Goal: Browse casually

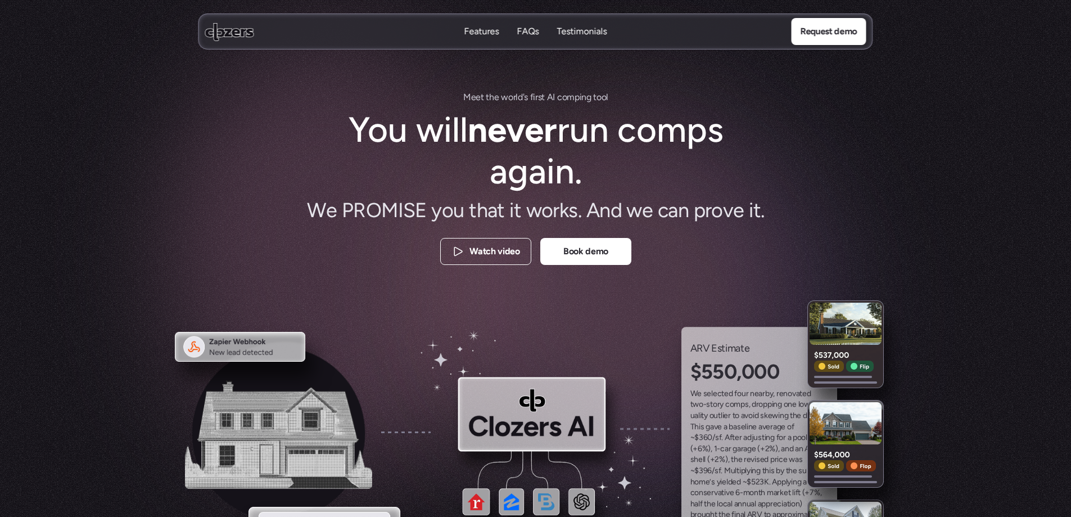
click at [469, 250] on p "Watch video" at bounding box center [494, 252] width 50 height 15
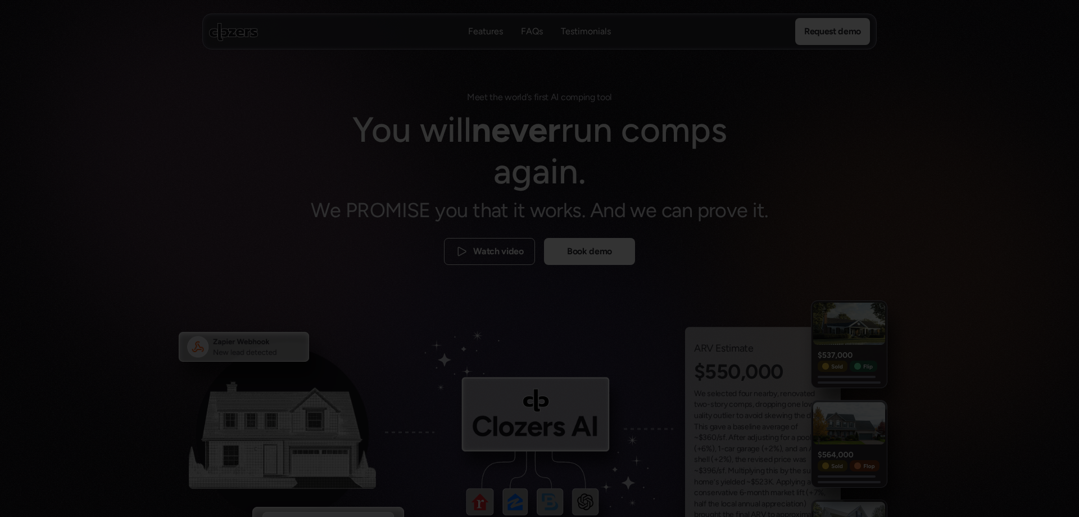
click at [944, 191] on div at bounding box center [539, 258] width 1079 height 517
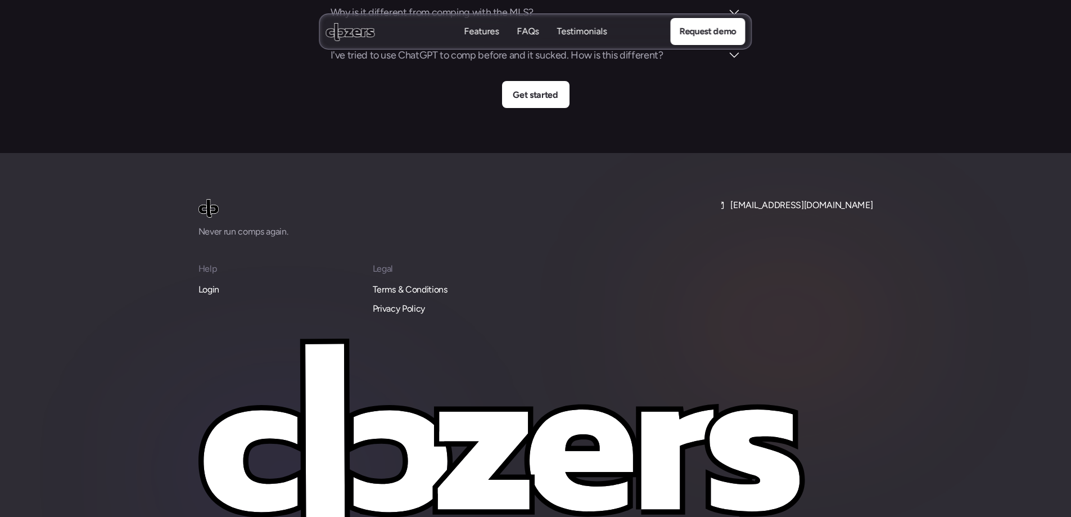
scroll to position [4141, 0]
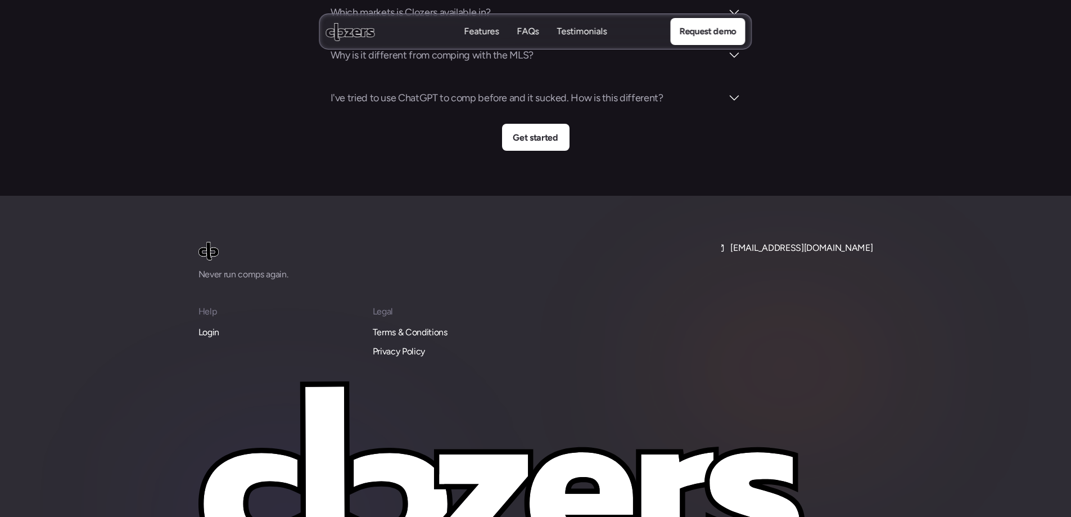
scroll to position [4309, 0]
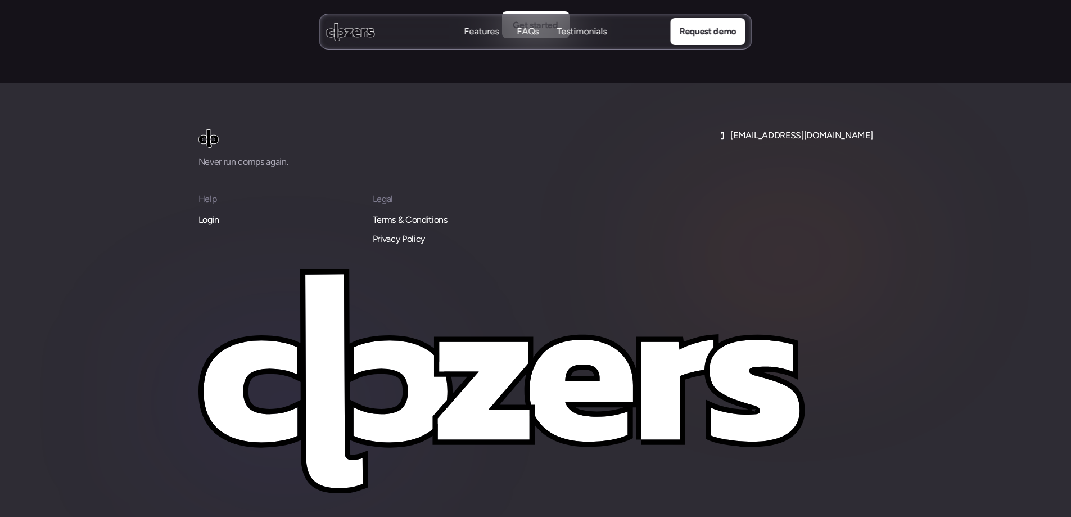
click at [870, 516] on icon at bounding box center [865, 522] width 13 height 13
click at [847, 516] on icon at bounding box center [846, 522] width 11 height 11
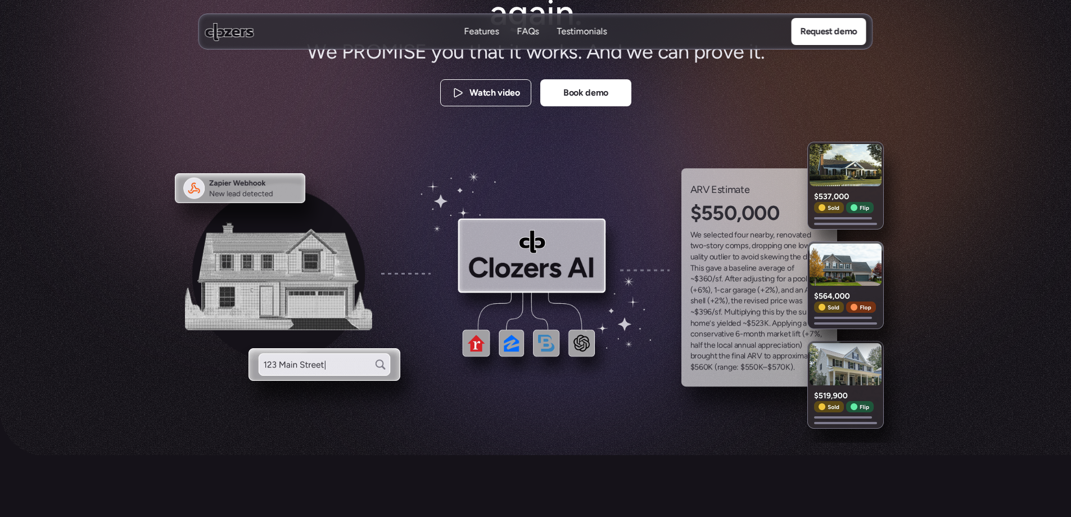
scroll to position [0, 0]
